Goal: Transaction & Acquisition: Subscribe to service/newsletter

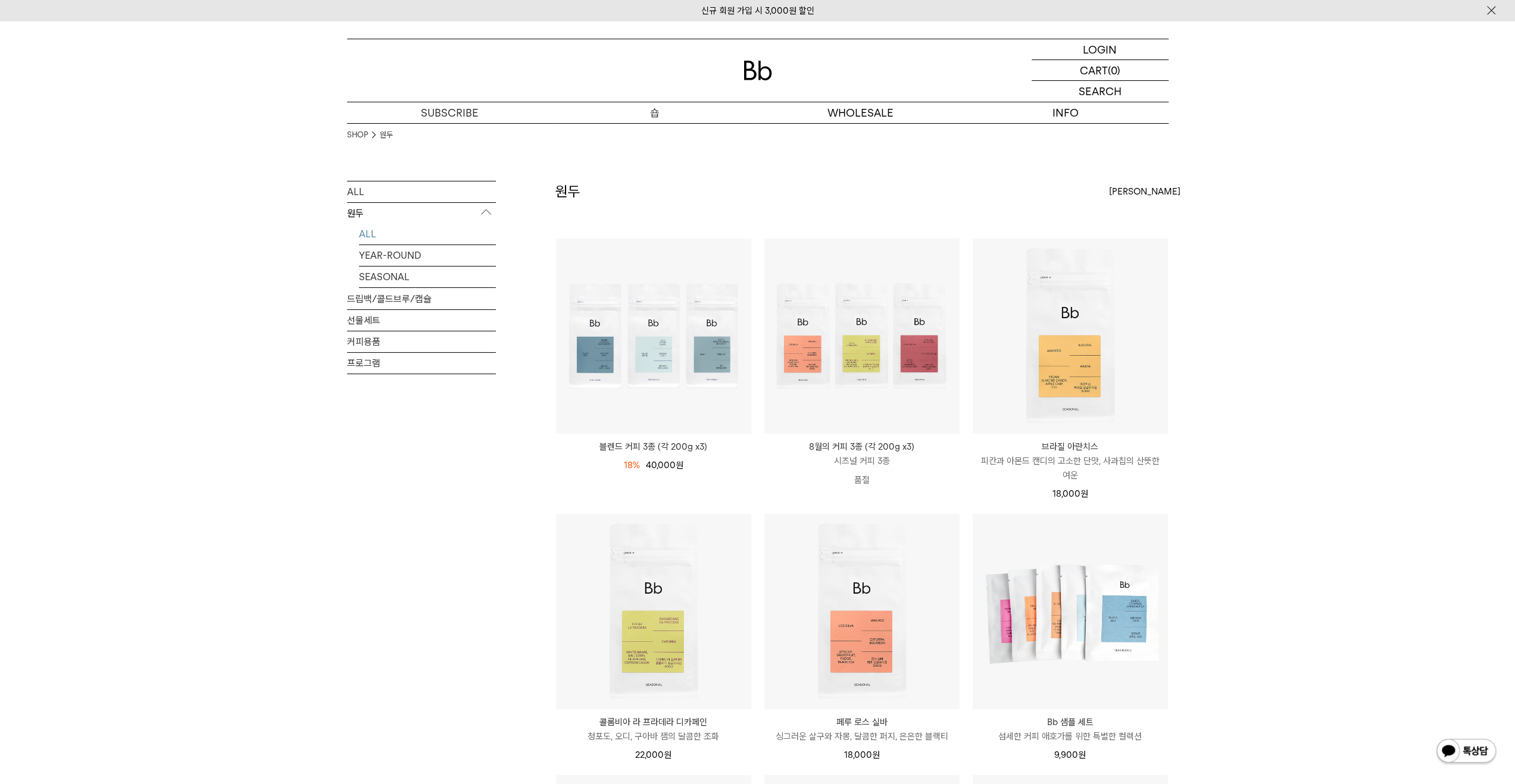
click at [643, 112] on p "숍" at bounding box center [655, 113] width 206 height 21
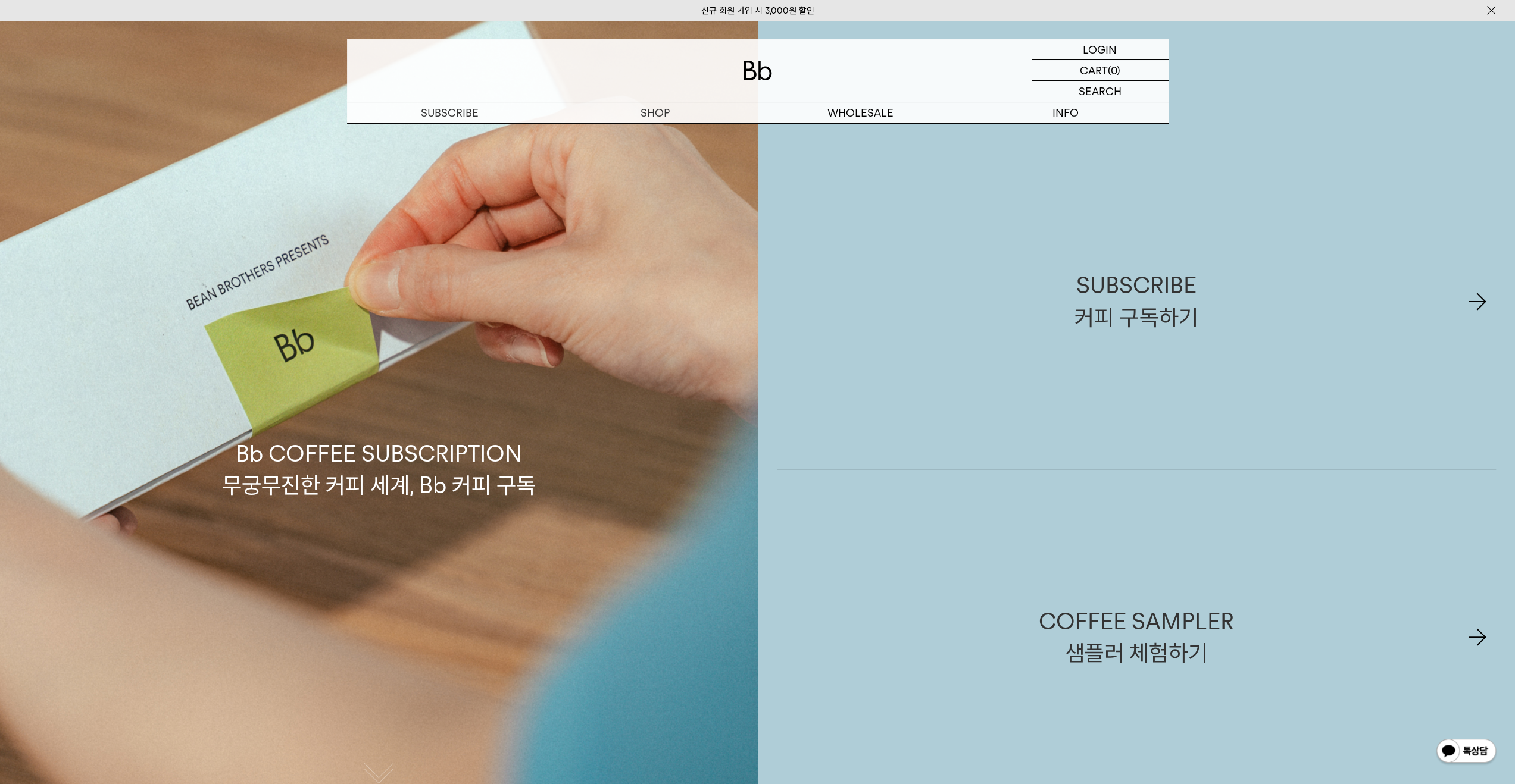
drag, startPoint x: 443, startPoint y: 384, endPoint x: 423, endPoint y: 385, distance: 20.0
click at [443, 384] on p "Bb COFFEE SUBSCRIPTION 무궁무진한 커피 세계, Bb 커피 구독" at bounding box center [379, 413] width 314 height 176
click at [367, 392] on p "Bb COFFEE SUBSCRIPTION 무궁무진한 커피 세계, Bb 커피 구독" at bounding box center [379, 413] width 314 height 176
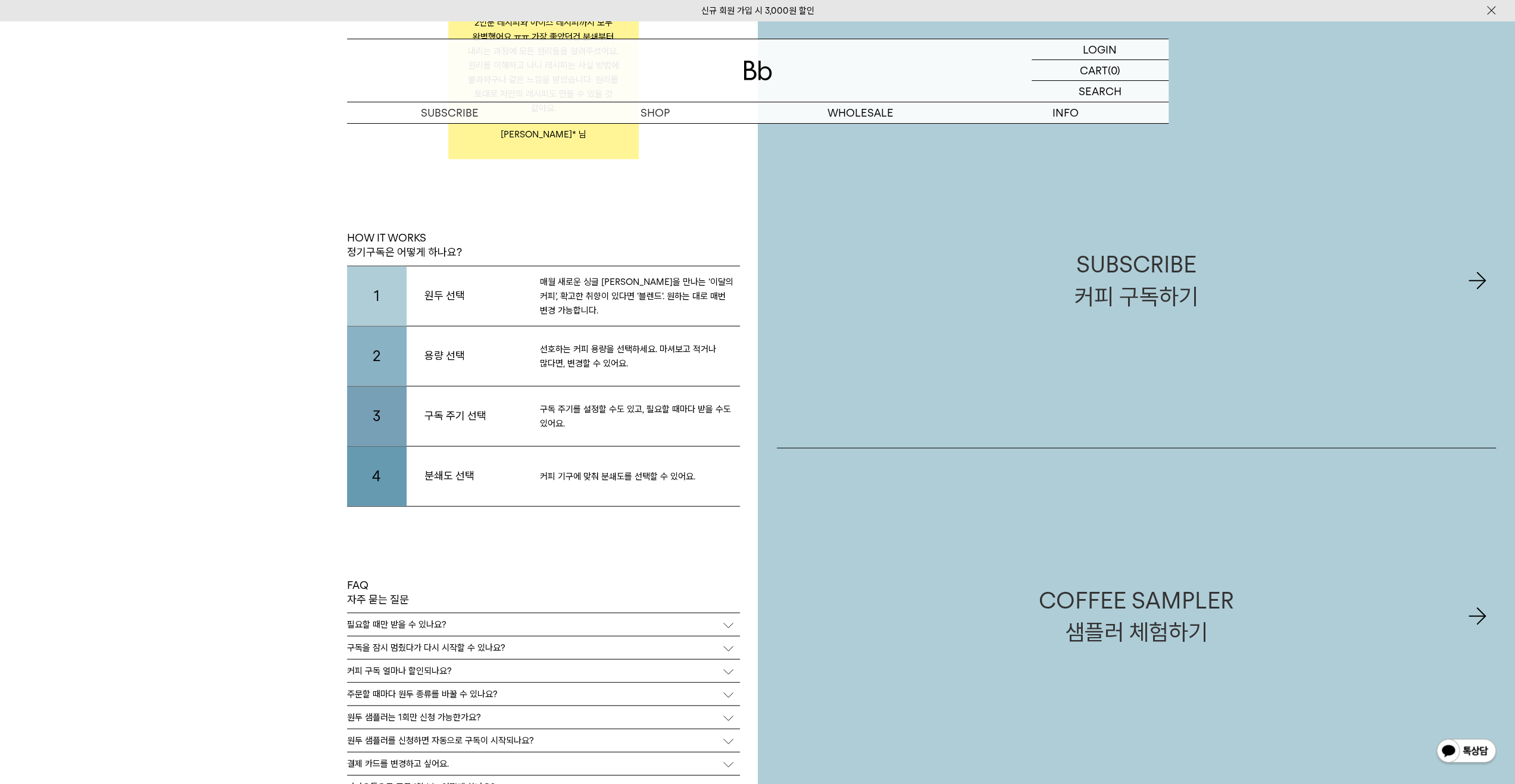
scroll to position [2440, 0]
